Goal: Task Accomplishment & Management: Complete application form

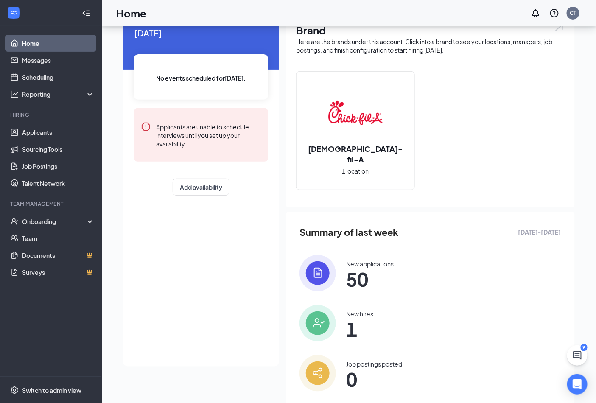
scroll to position [61, 0]
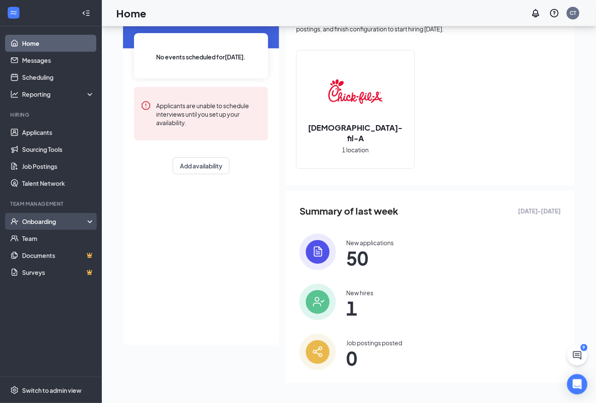
click at [59, 224] on div "Onboarding" at bounding box center [54, 221] width 65 height 8
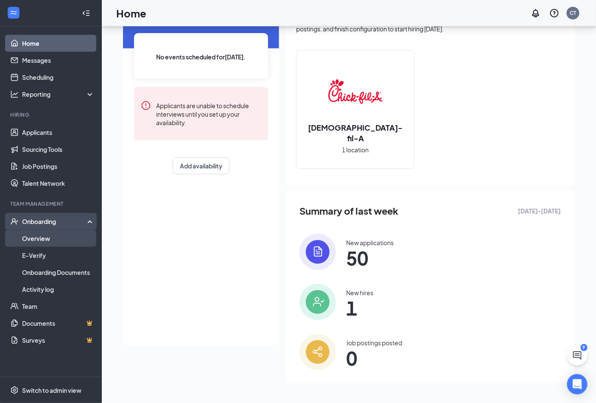
click at [43, 240] on link "Overview" at bounding box center [58, 238] width 73 height 17
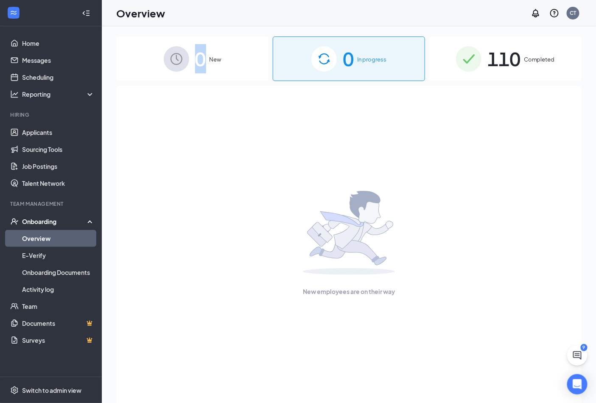
click at [201, 62] on span "0" at bounding box center [200, 58] width 11 height 29
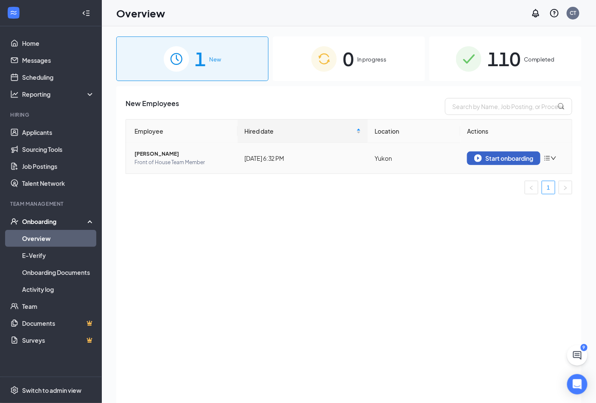
click at [519, 156] on div "Start onboarding" at bounding box center [503, 158] width 59 height 8
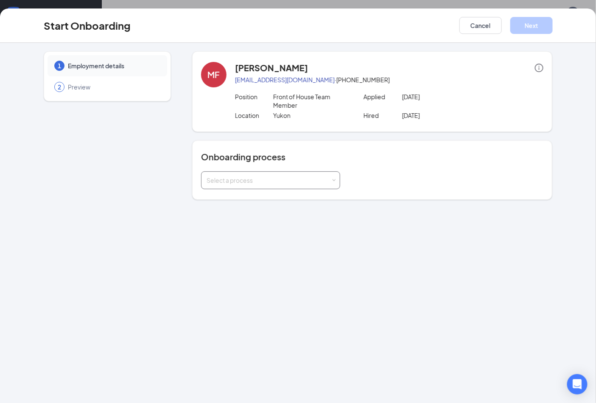
click at [335, 176] on div "Select a process" at bounding box center [270, 180] width 139 height 18
click at [240, 194] on li "Onboarding" at bounding box center [270, 197] width 139 height 15
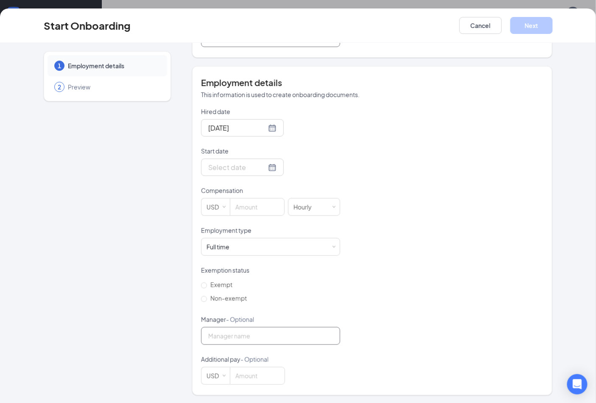
scroll to position [143, 0]
click at [201, 301] on label "Non-exempt" at bounding box center [225, 298] width 49 height 14
click at [201, 301] on input "Non-exempt" at bounding box center [204, 298] width 6 height 6
radio input "true"
click at [243, 205] on input at bounding box center [257, 206] width 54 height 17
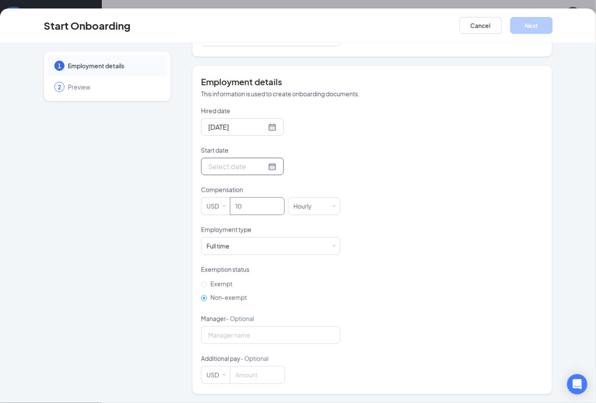
type input "10"
click at [265, 168] on div at bounding box center [242, 166] width 83 height 17
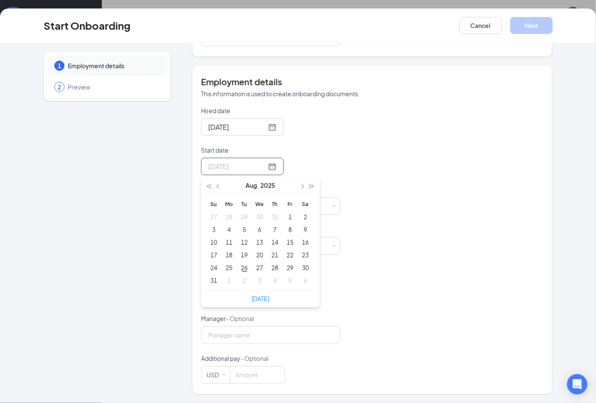
type input "[DATE]"
click at [254, 264] on div "27" at bounding box center [259, 268] width 10 height 10
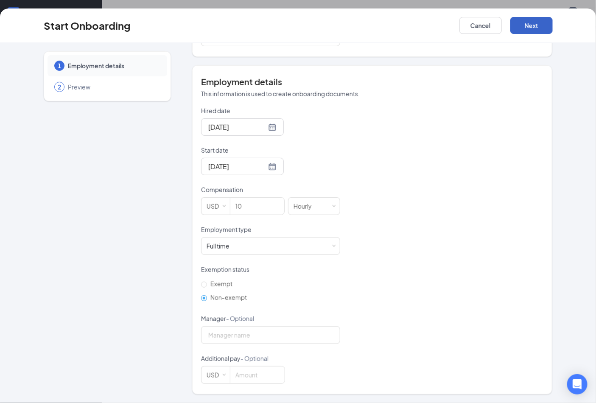
click at [536, 26] on button "Next" at bounding box center [531, 25] width 42 height 17
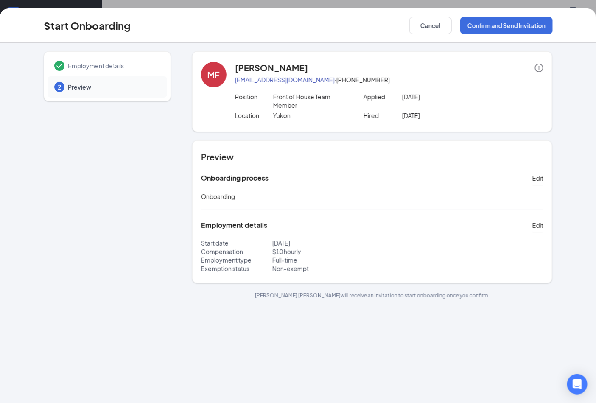
scroll to position [0, 0]
click at [503, 25] on button "Confirm and Send Invitation" at bounding box center [506, 25] width 92 height 17
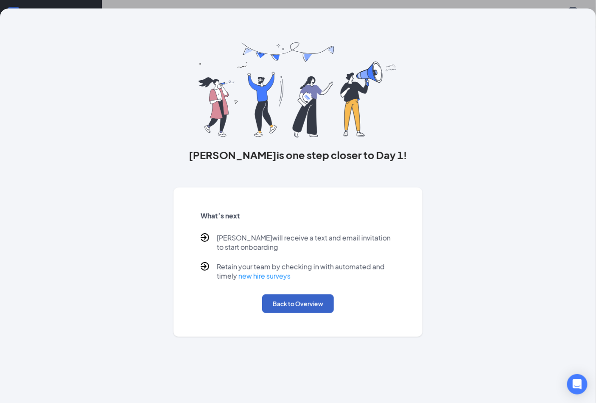
click at [291, 304] on button "Back to Overview" at bounding box center [298, 303] width 72 height 19
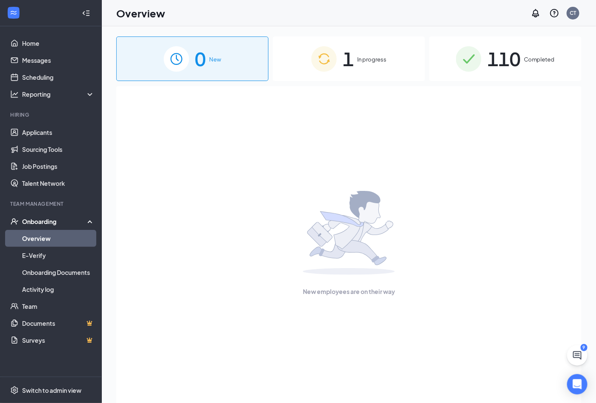
click at [375, 60] on span "In progress" at bounding box center [371, 59] width 29 height 8
